Goal: Information Seeking & Learning: Learn about a topic

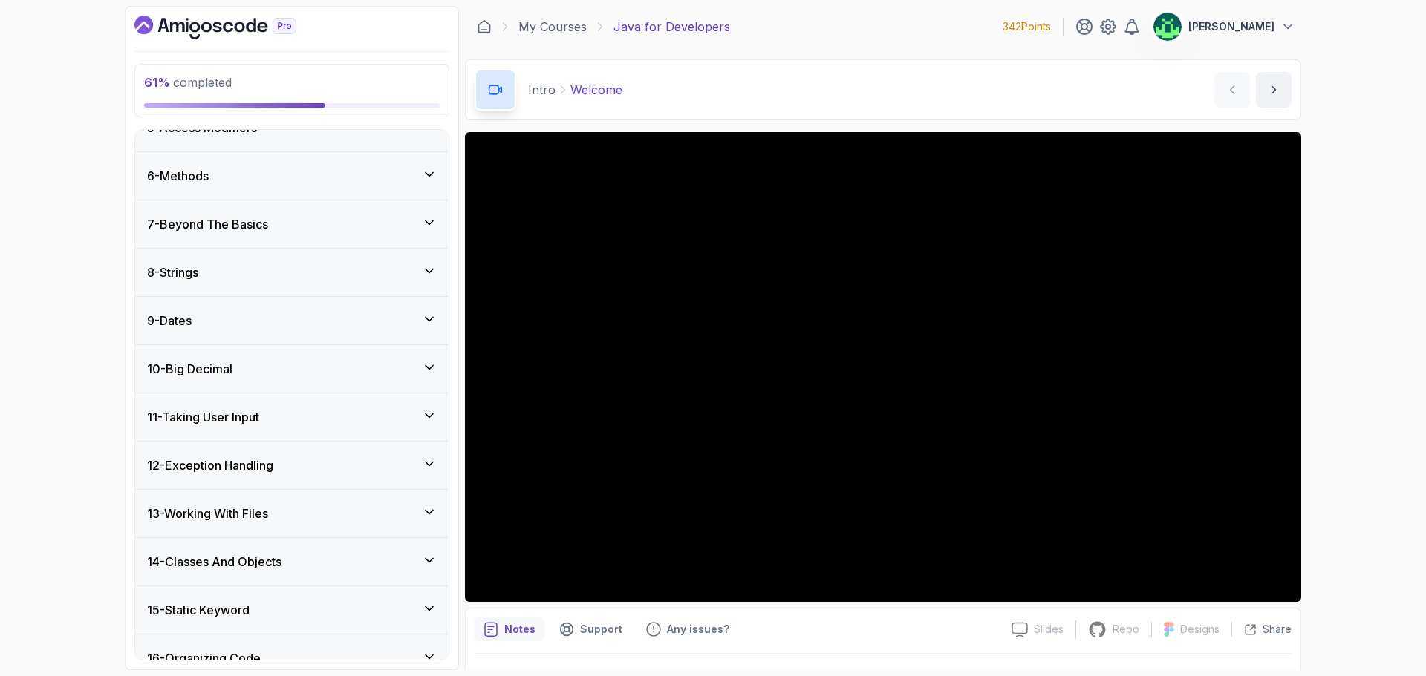
scroll to position [511, 0]
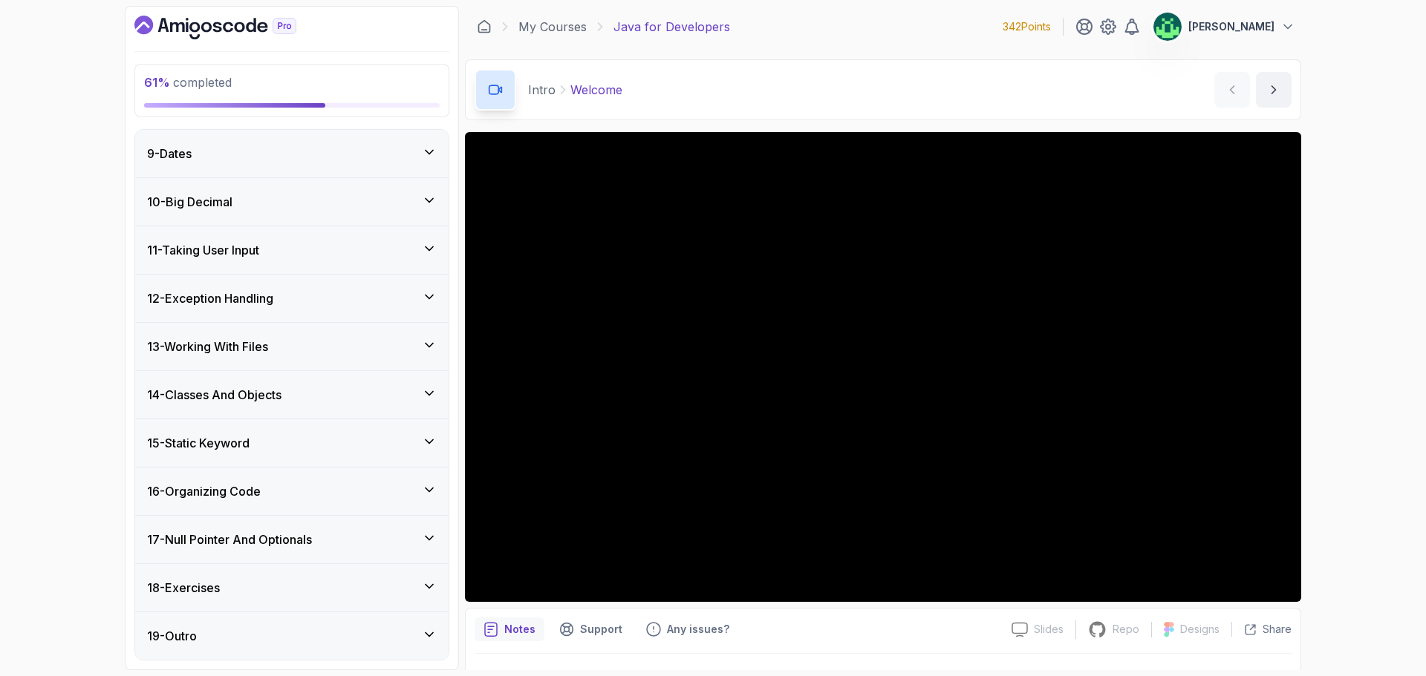
click at [300, 495] on div "16 - Organizing Code" at bounding box center [292, 492] width 290 height 18
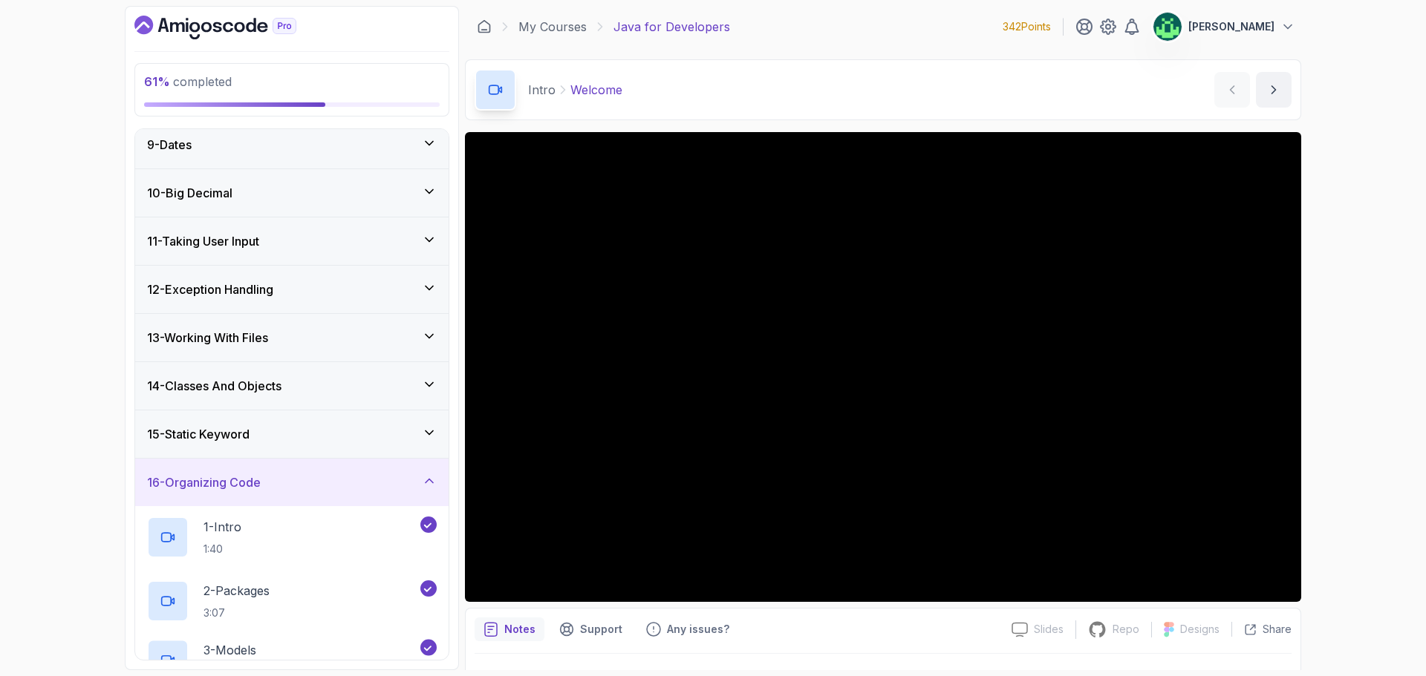
scroll to position [386, 0]
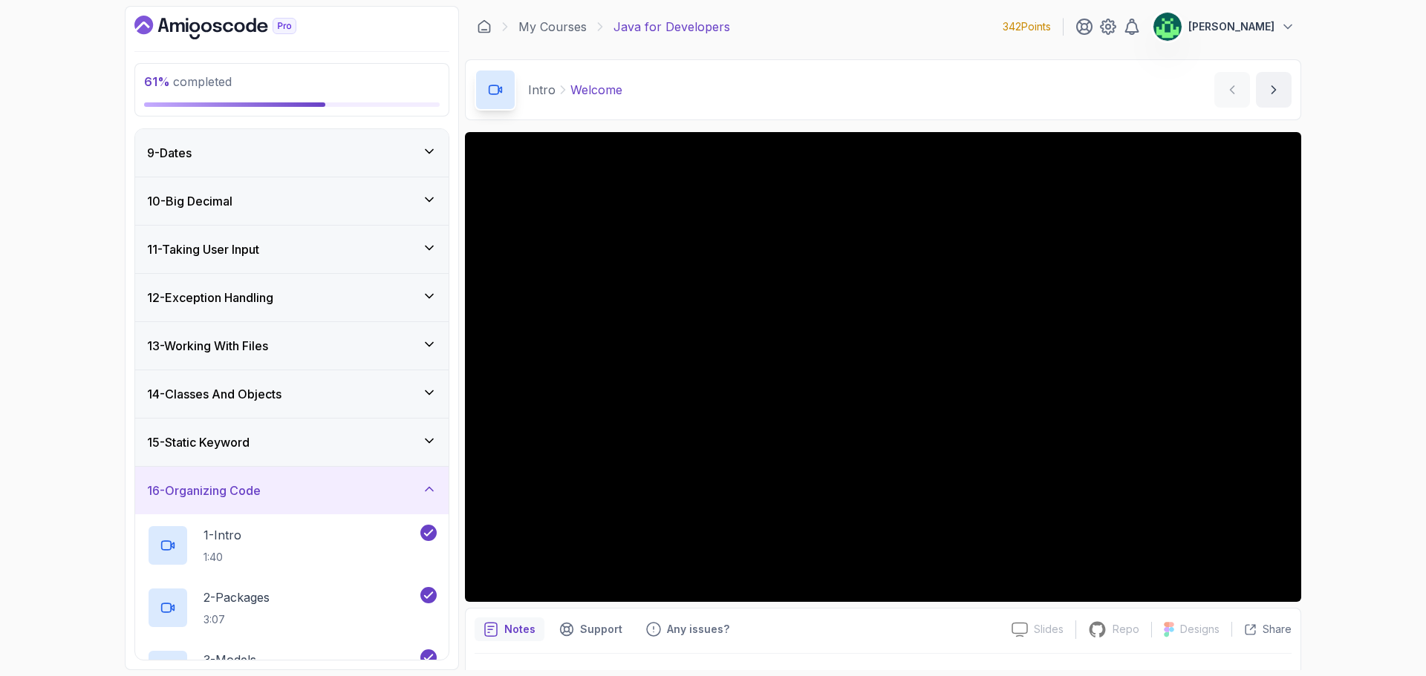
click at [300, 495] on div "16 - Organizing Code" at bounding box center [292, 491] width 290 height 18
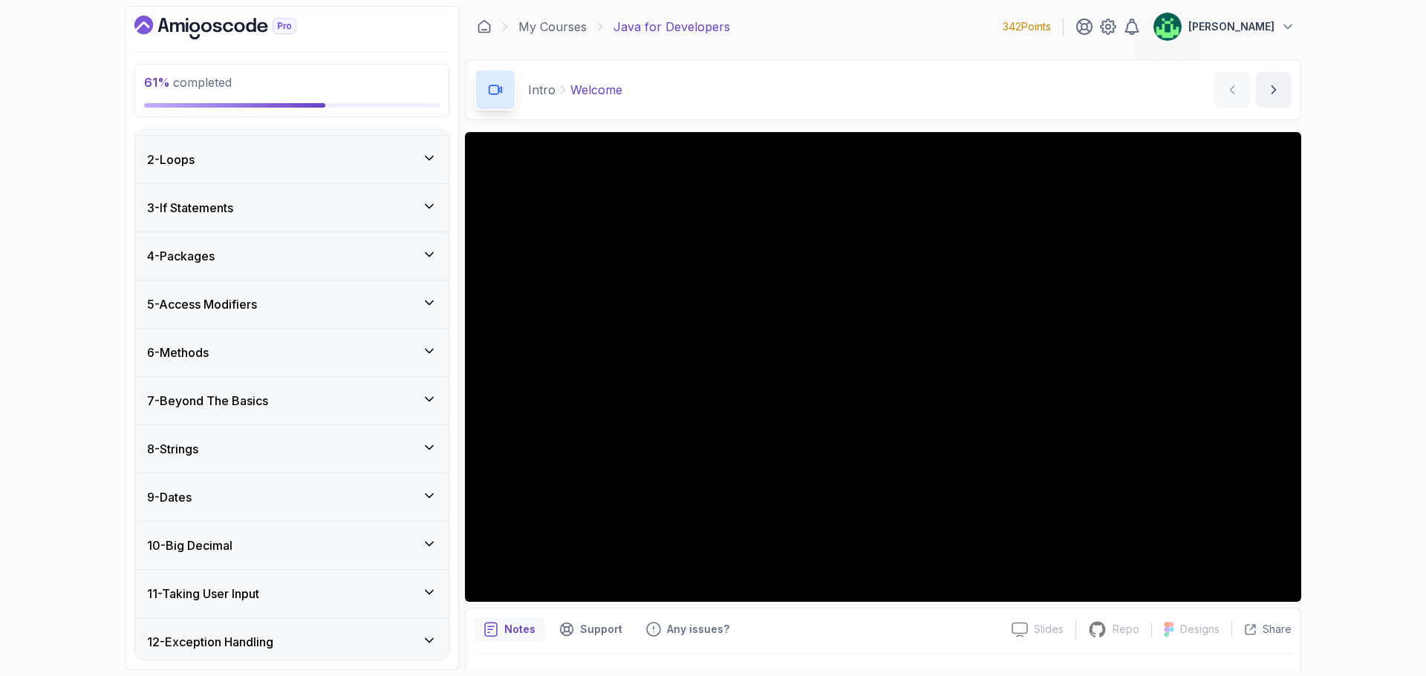
scroll to position [0, 0]
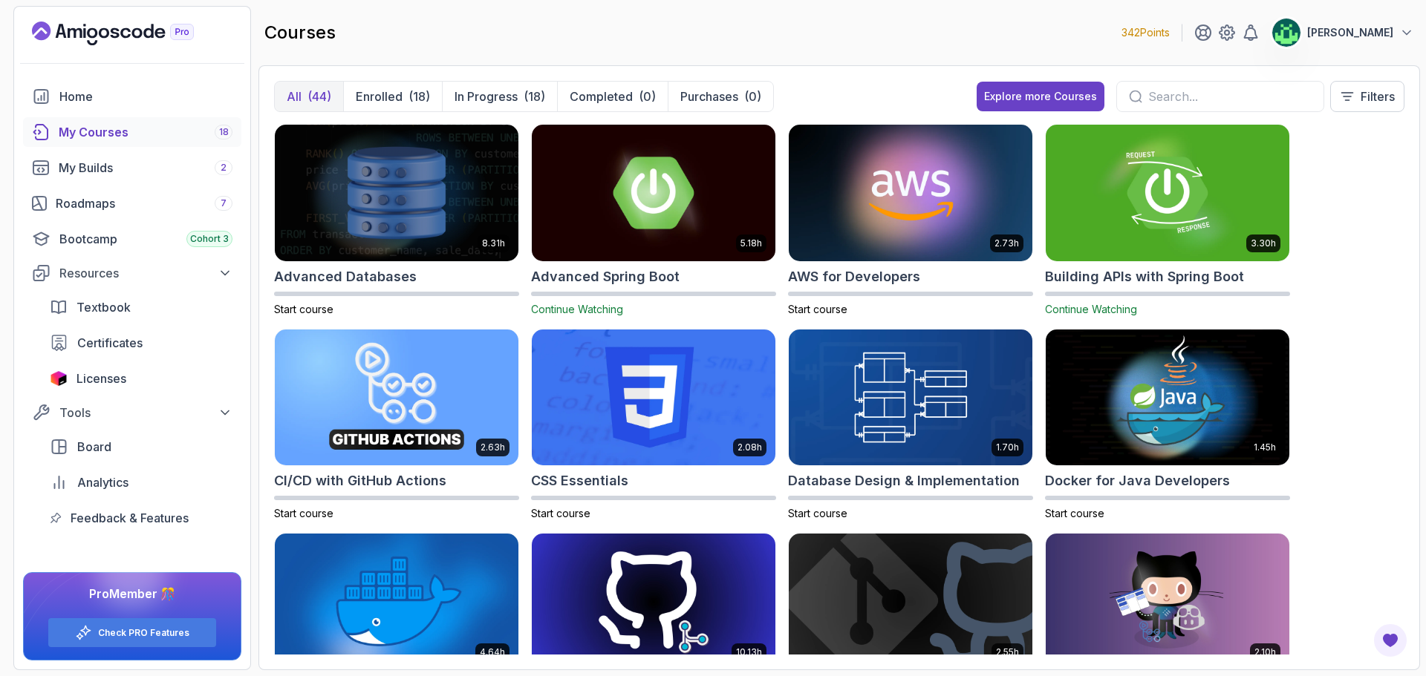
click at [1186, 100] on input "text" at bounding box center [1229, 97] width 163 height 18
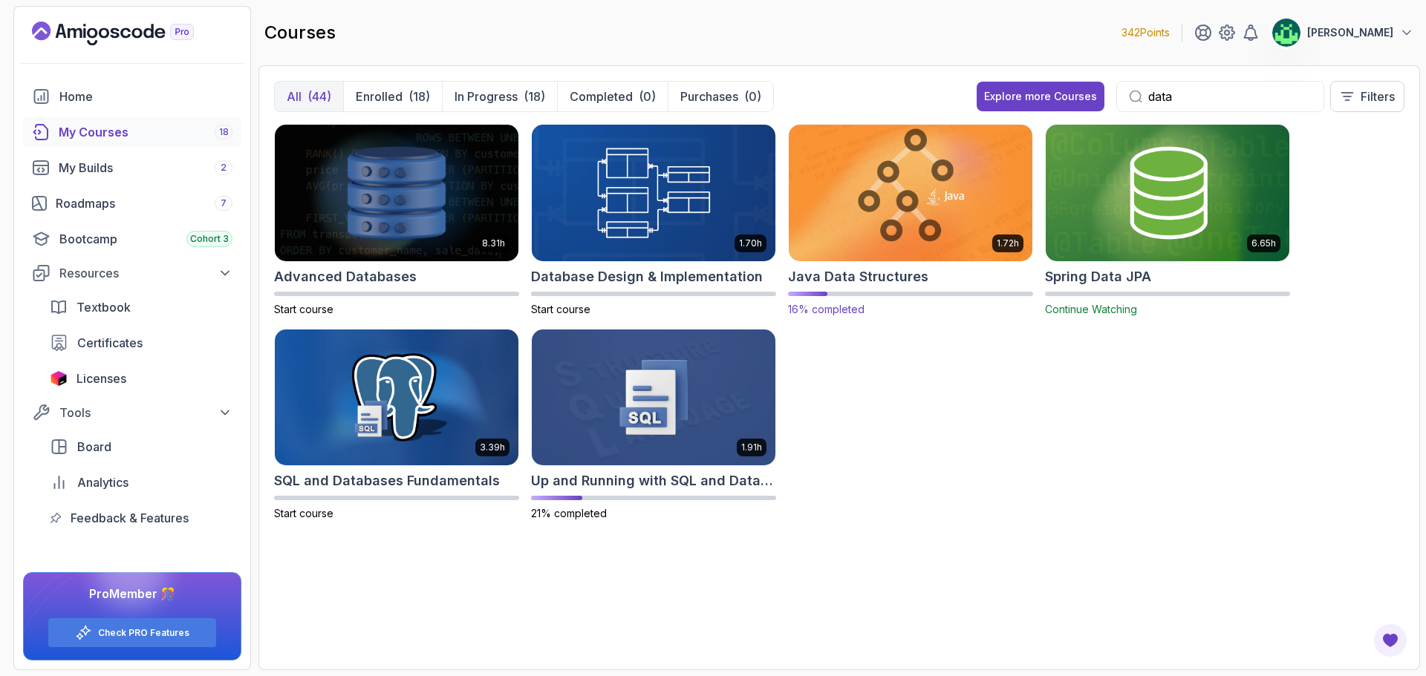
type input "data"
click at [917, 255] on img at bounding box center [910, 192] width 255 height 143
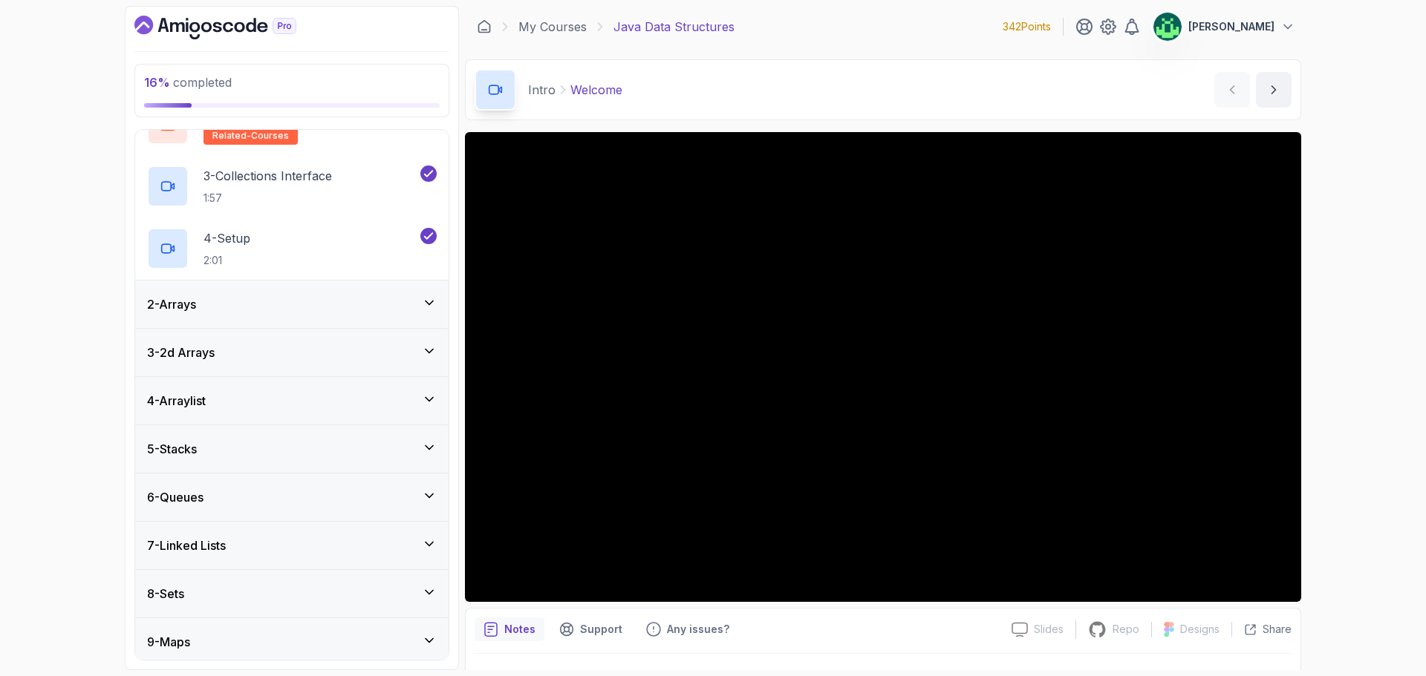
scroll to position [149, 0]
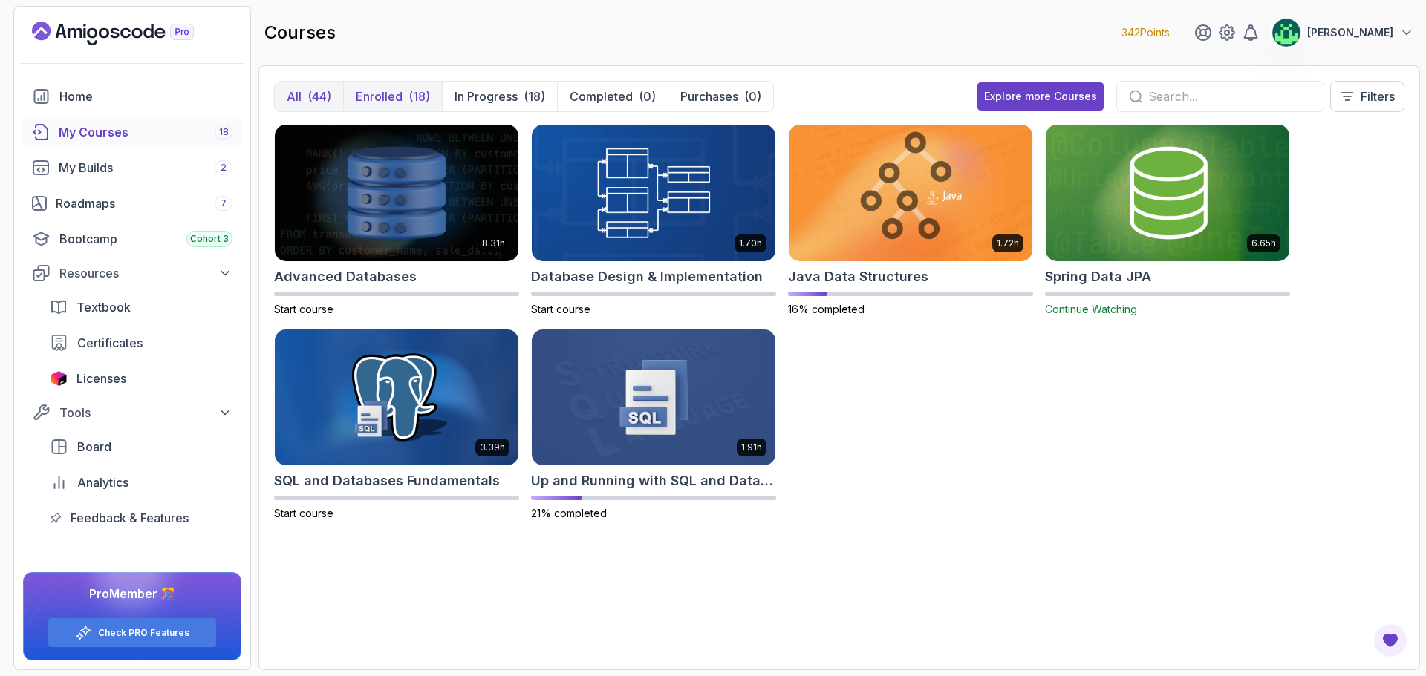
click at [414, 98] on div "(18)" at bounding box center [419, 97] width 22 height 18
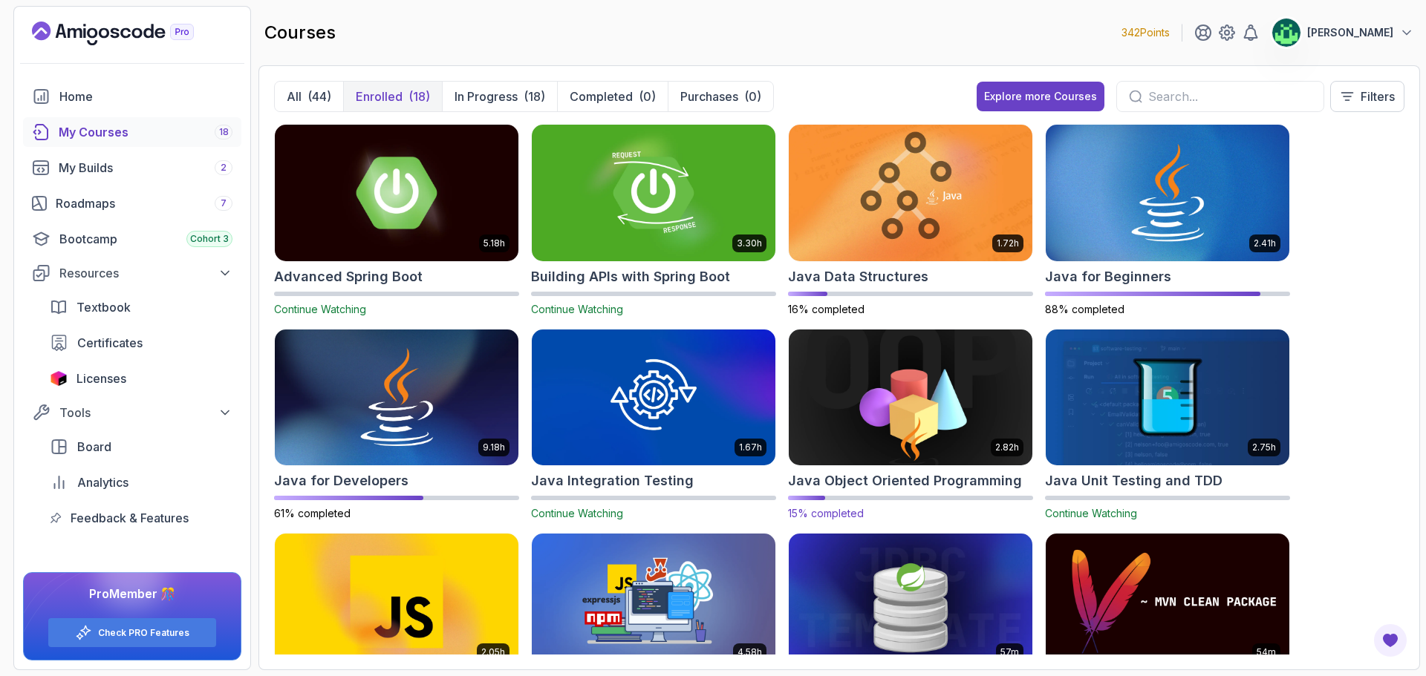
click at [891, 478] on h2 "Java Object Oriented Programming" at bounding box center [905, 481] width 234 height 21
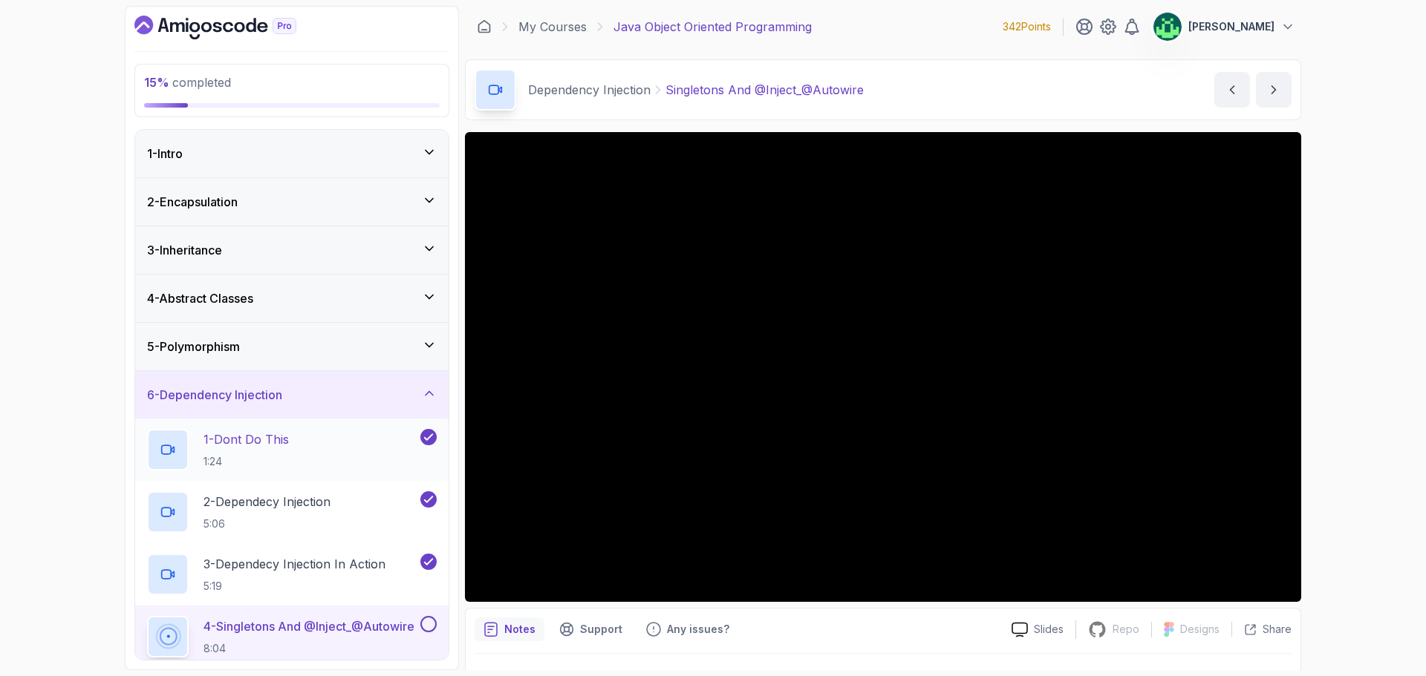
click at [300, 450] on div "1 - Dont Do This 1:24" at bounding box center [282, 450] width 270 height 42
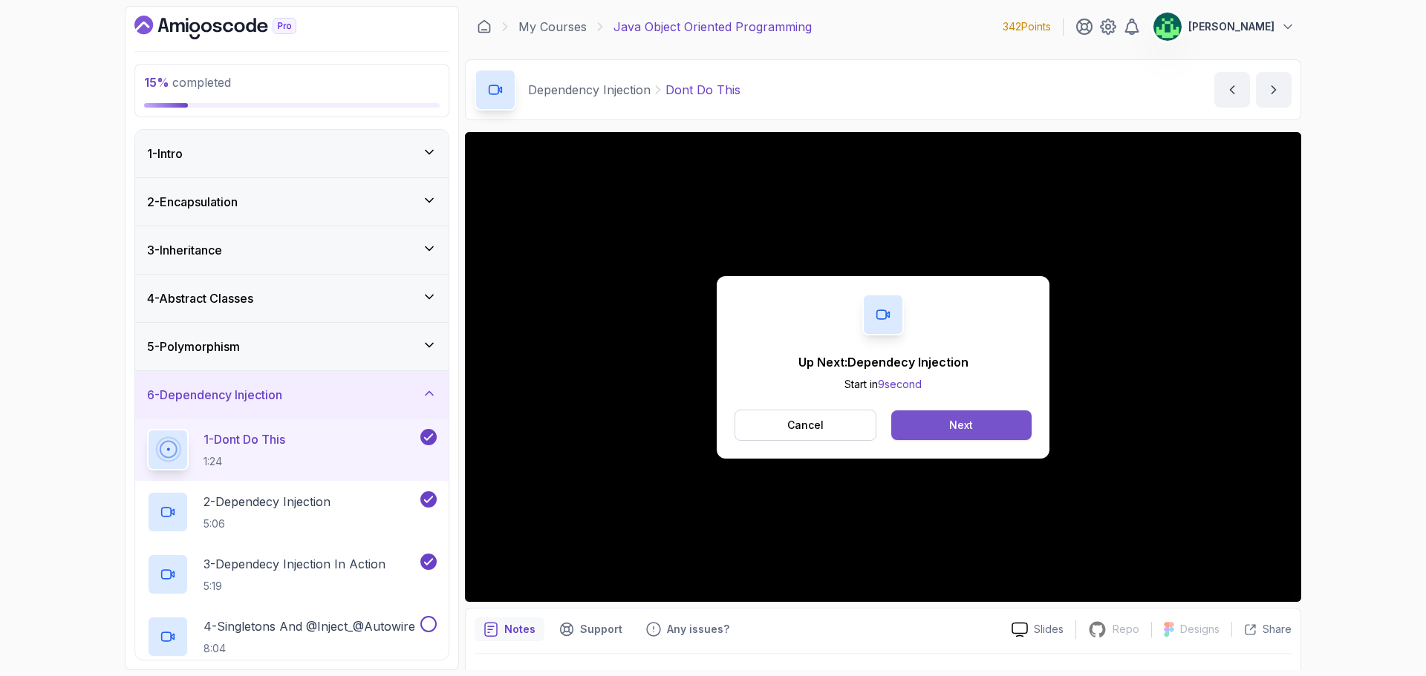
click at [996, 424] on button "Next" at bounding box center [961, 426] width 140 height 30
